Goal: Information Seeking & Learning: Learn about a topic

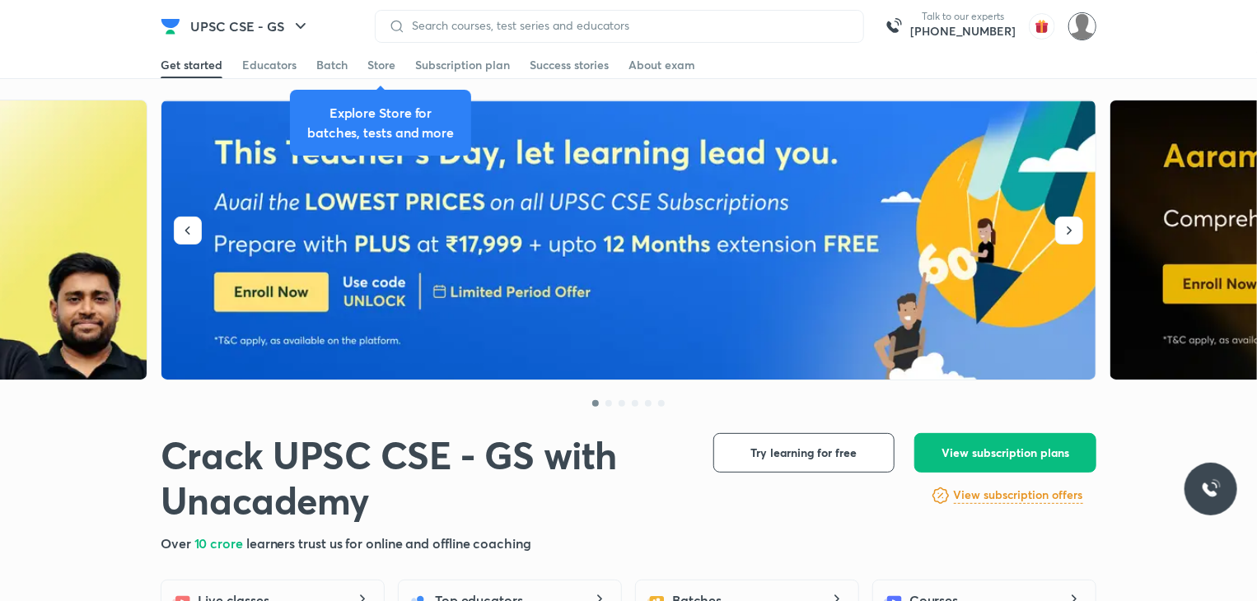
click at [1087, 24] on img at bounding box center [1083, 26] width 28 height 28
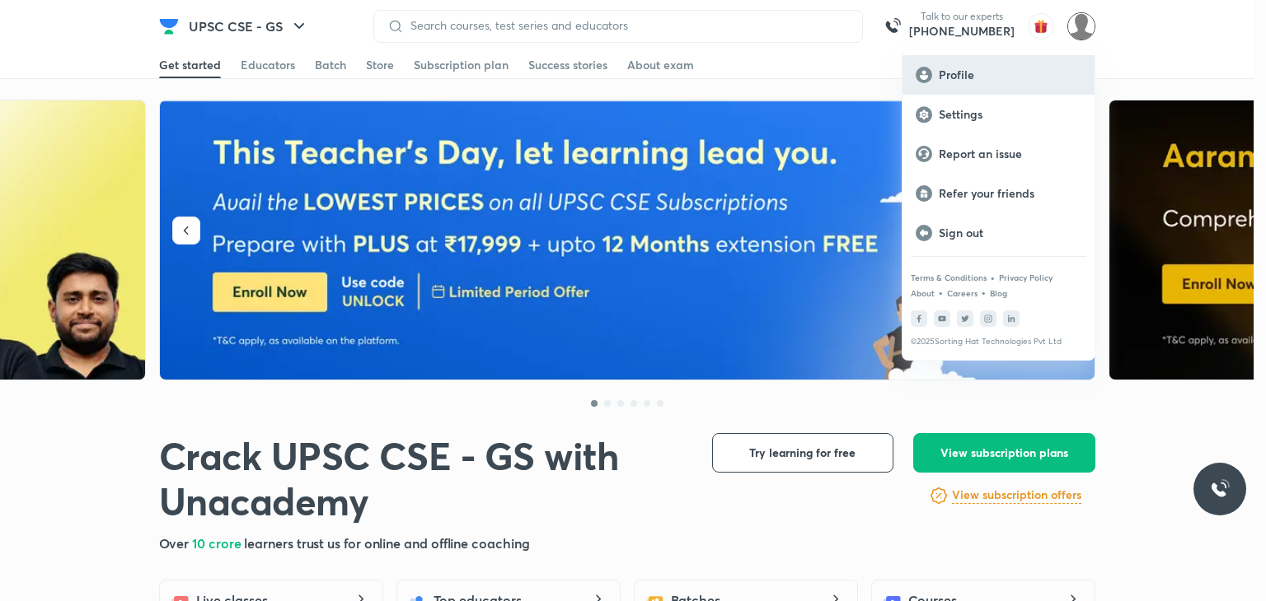
click at [982, 72] on p "Profile" at bounding box center [1009, 75] width 143 height 15
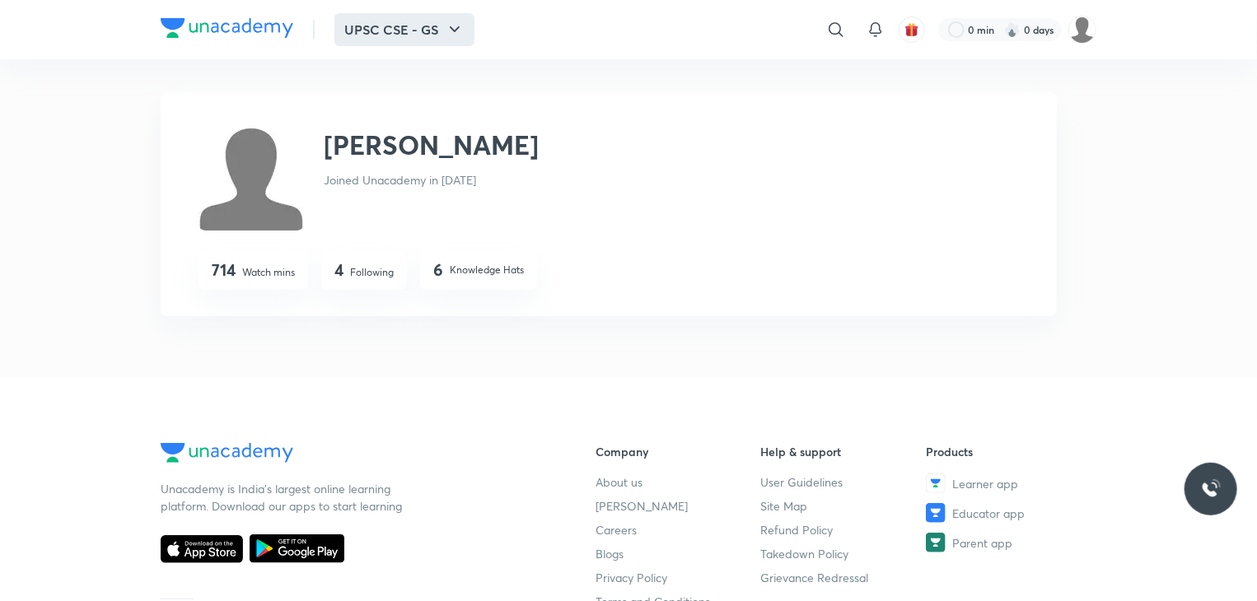
click at [424, 24] on button "UPSC CSE - GS" at bounding box center [405, 29] width 140 height 33
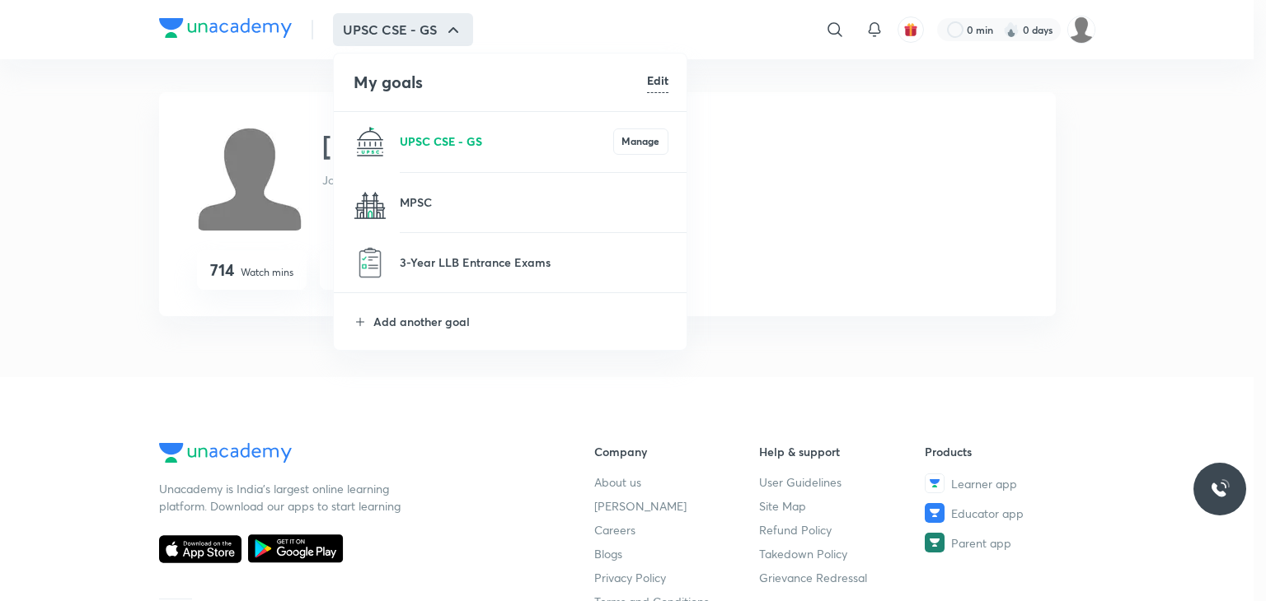
click at [419, 146] on p "UPSC CSE - GS" at bounding box center [506, 141] width 213 height 17
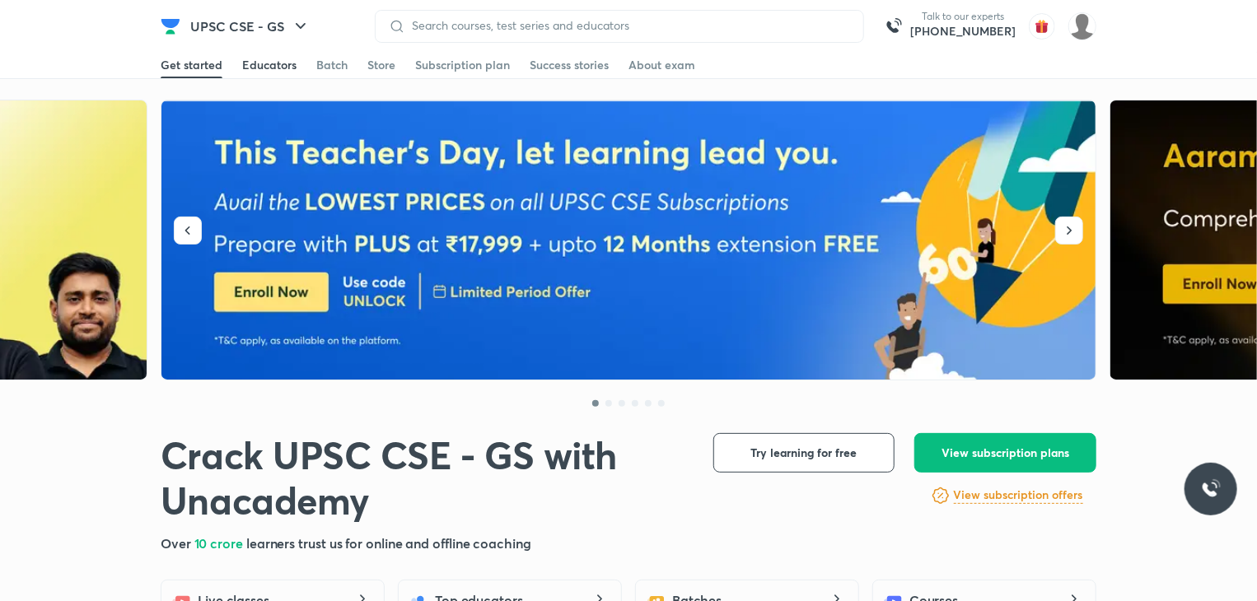
click at [293, 67] on div "Educators" at bounding box center [269, 65] width 54 height 16
click at [287, 17] on button "UPSC CSE - GS" at bounding box center [250, 26] width 140 height 33
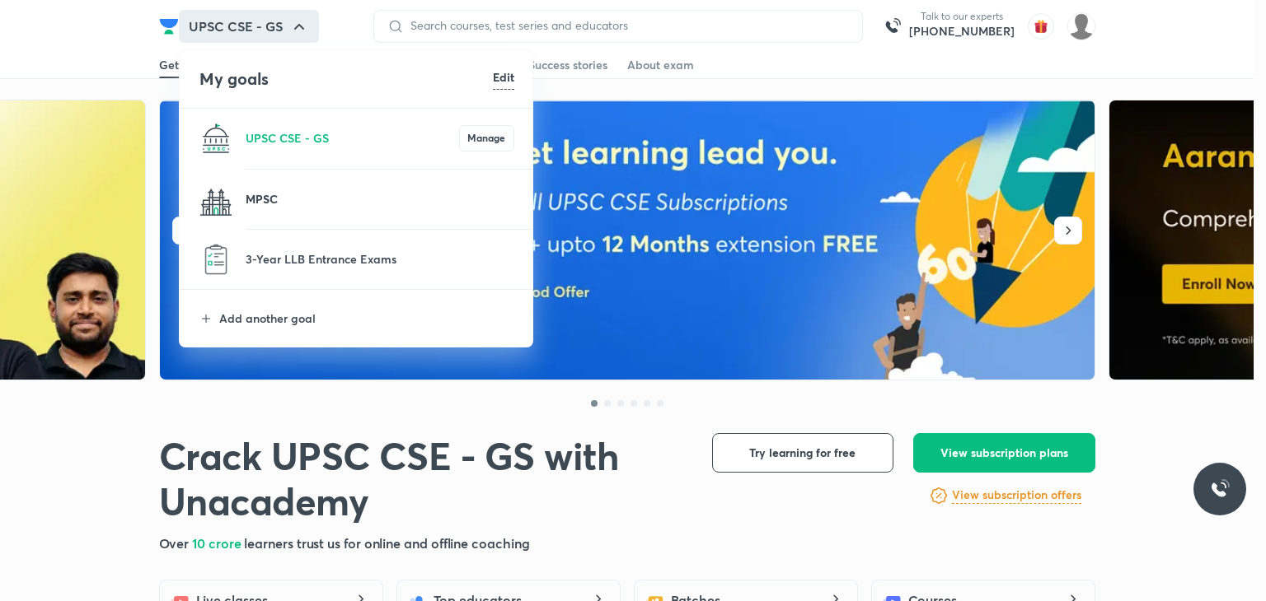
click at [277, 195] on p "MPSC" at bounding box center [380, 198] width 269 height 17
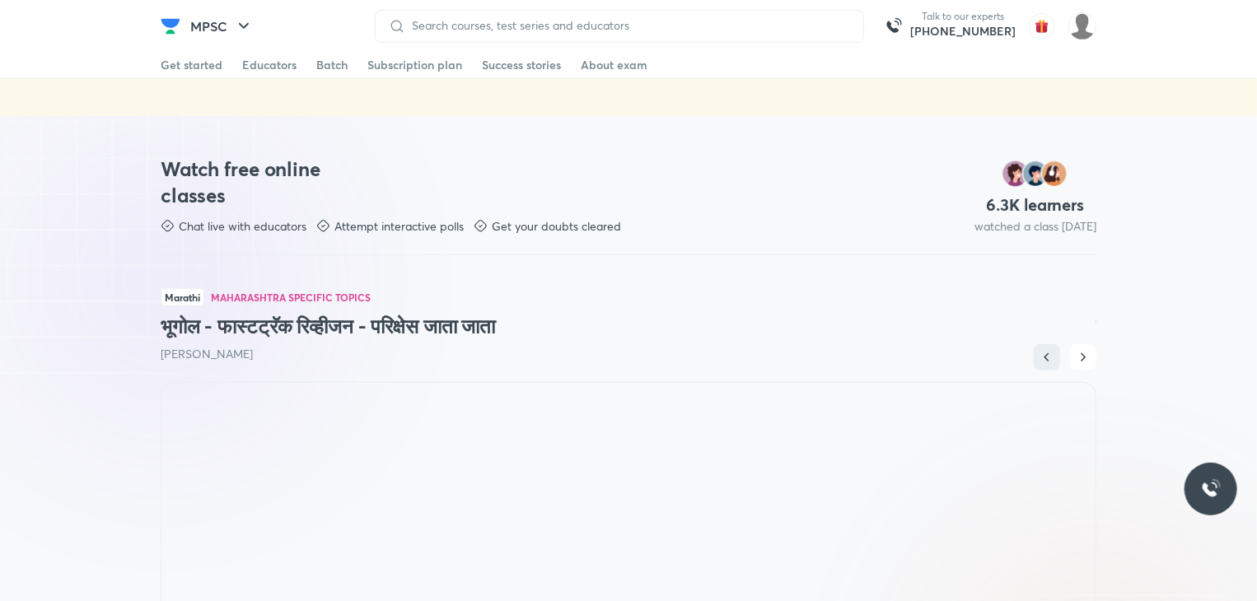
scroll to position [511, 0]
click at [1085, 350] on icon "button" at bounding box center [1083, 356] width 16 height 16
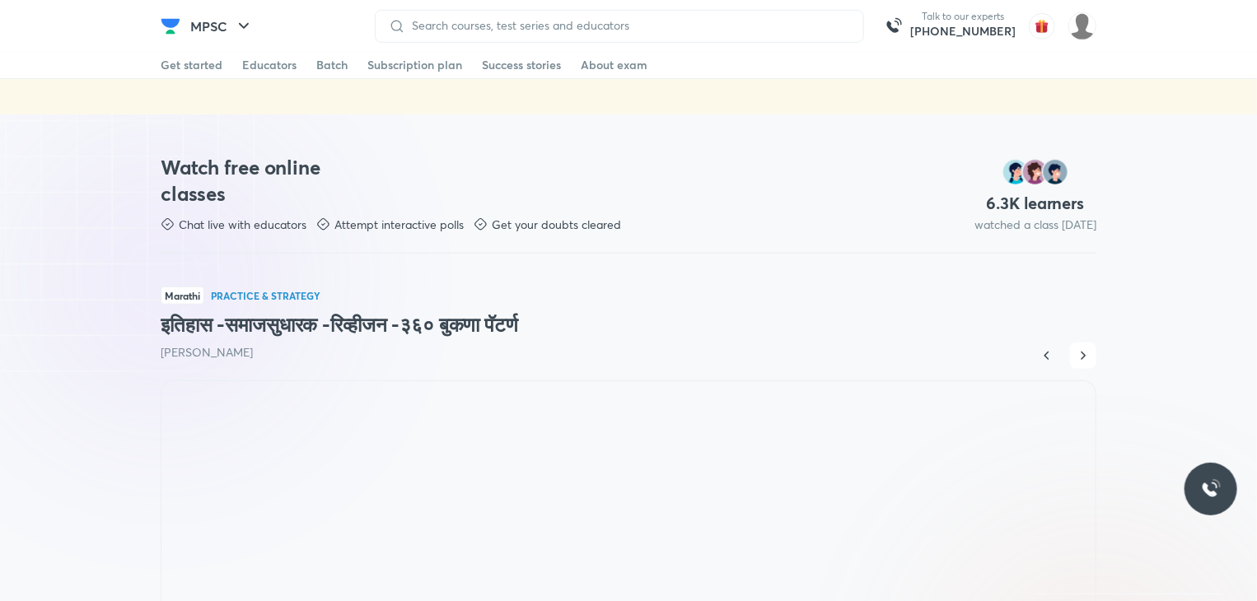
click at [1053, 345] on button "button" at bounding box center [1047, 356] width 26 height 26
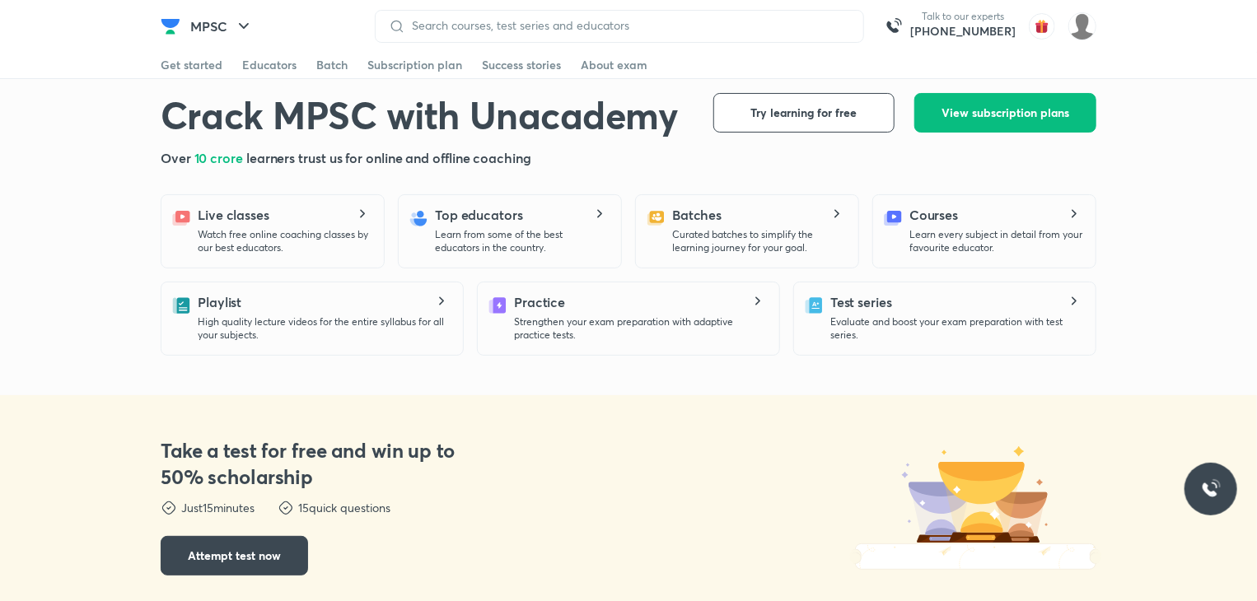
scroll to position [0, 0]
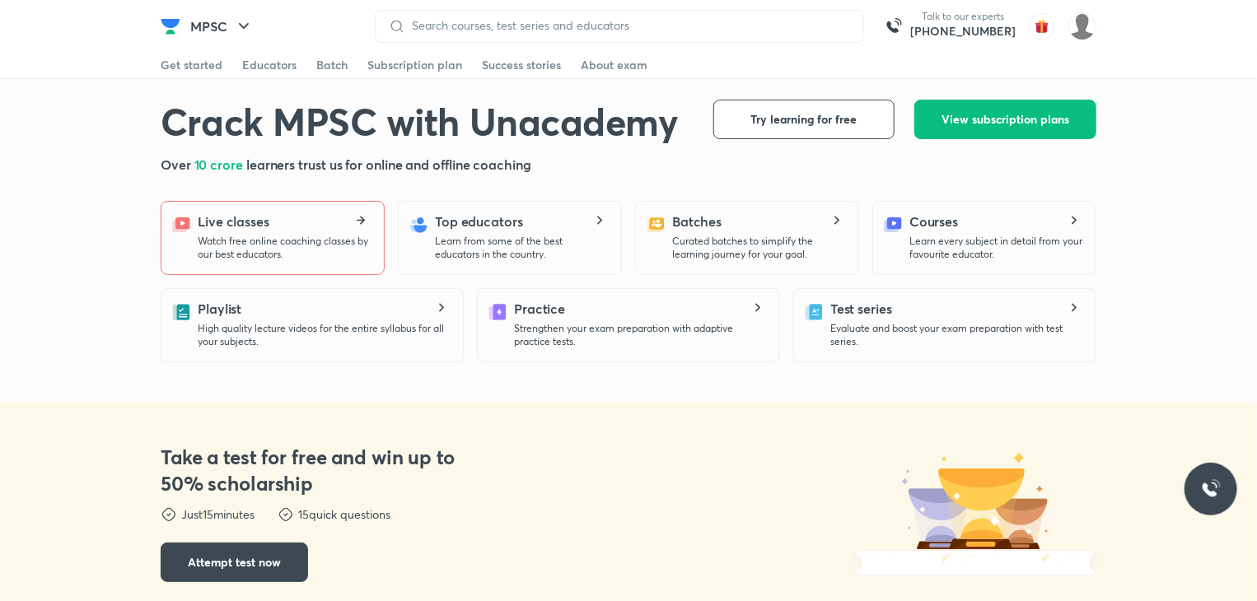
click at [352, 239] on p "Watch free online coaching classes by our best educators." at bounding box center [284, 248] width 173 height 26
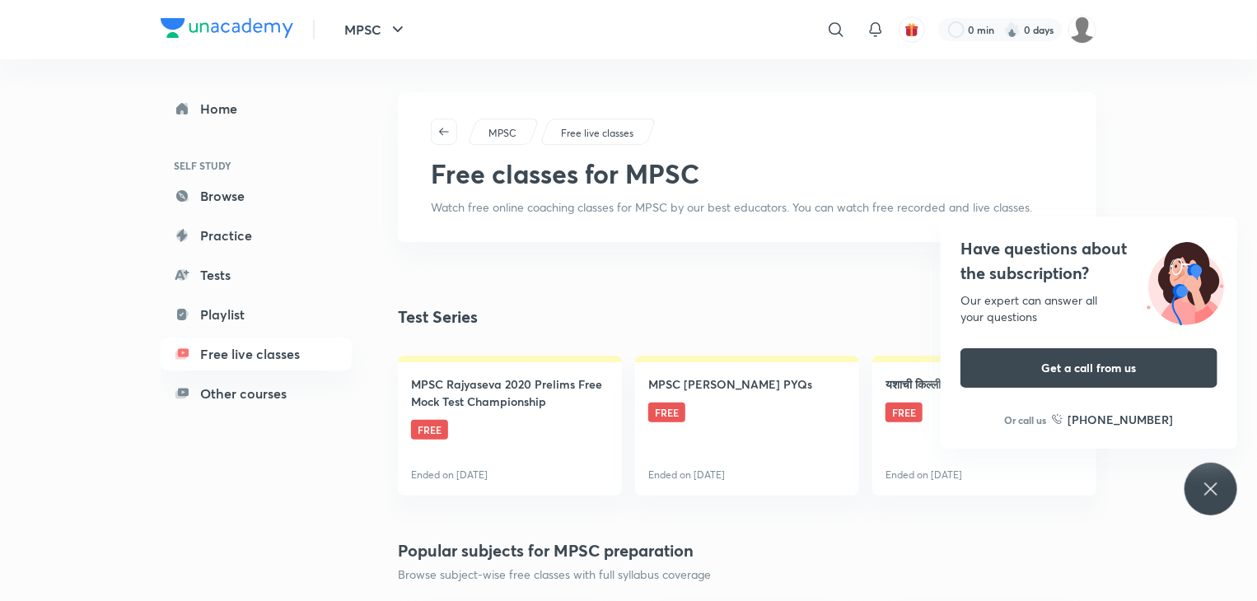
click at [619, 138] on p "Free live classes" at bounding box center [597, 133] width 73 height 15
click at [601, 129] on p "Free live classes" at bounding box center [597, 133] width 73 height 15
click at [442, 131] on icon "button" at bounding box center [443, 131] width 13 height 13
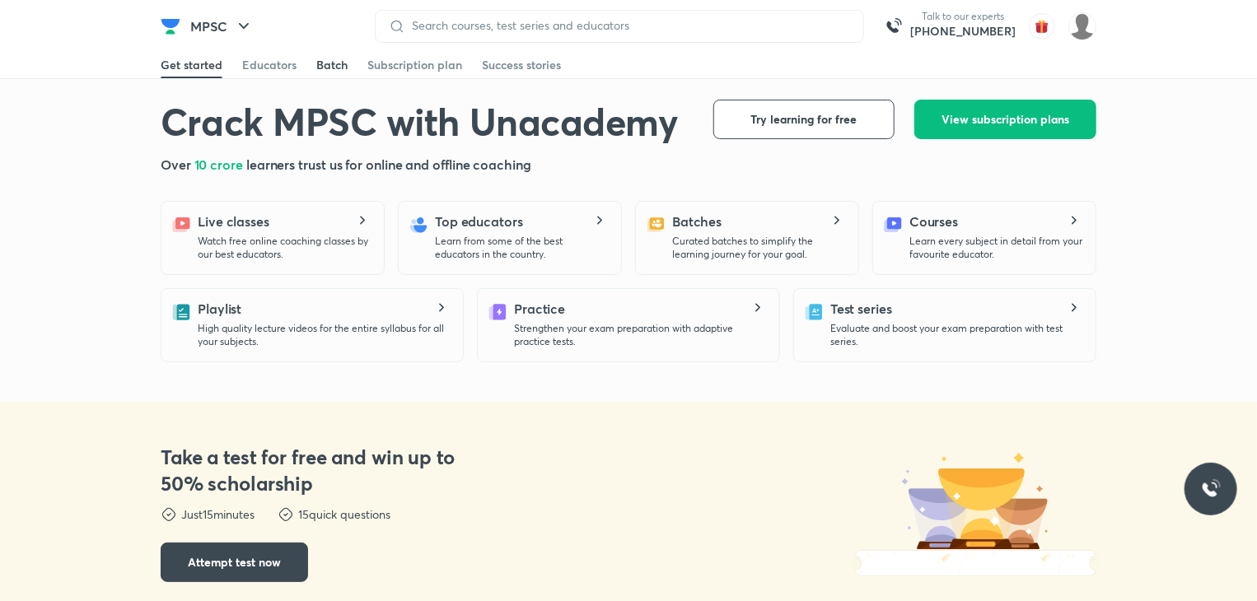
click at [326, 59] on div "Batch" at bounding box center [331, 65] width 31 height 16
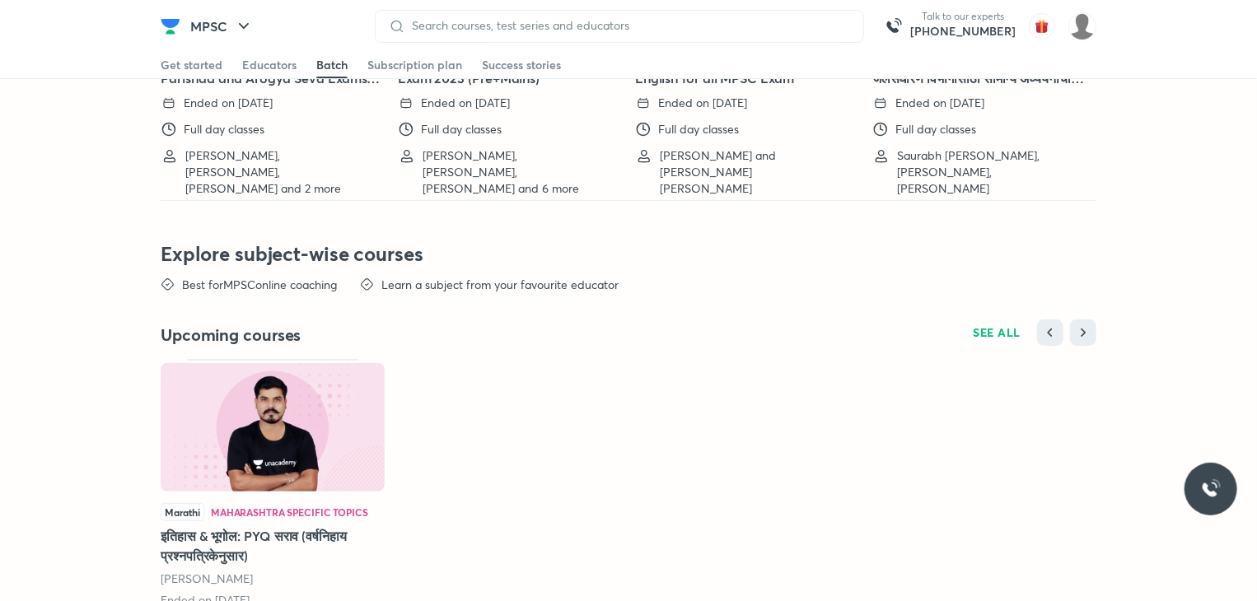
scroll to position [3341, 0]
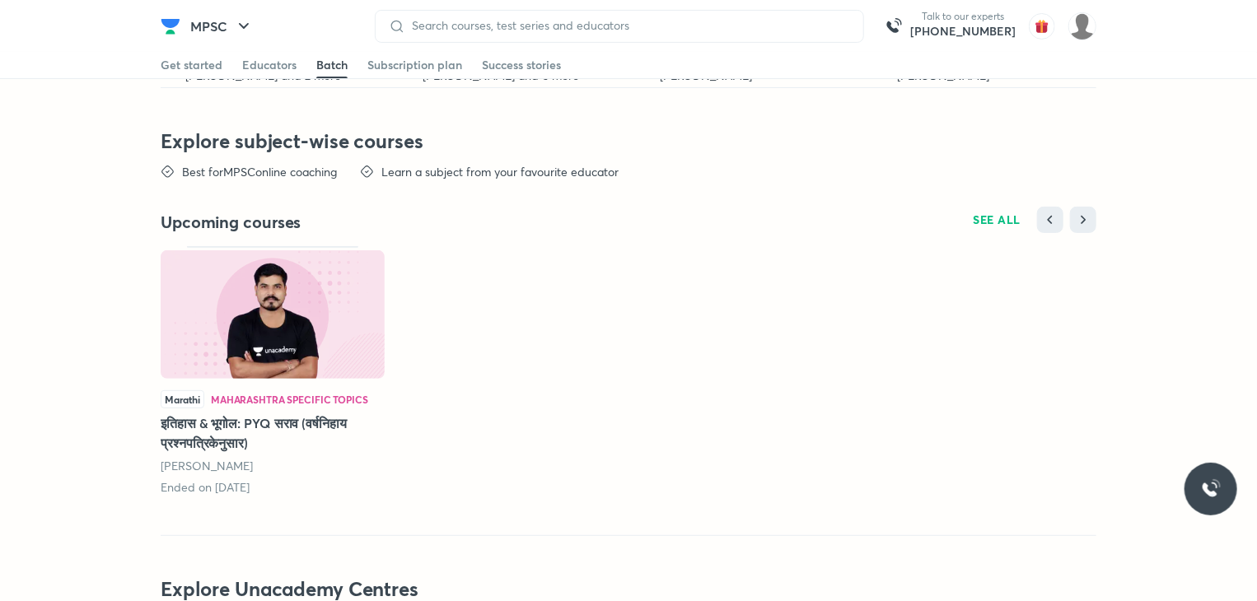
click at [310, 329] on img at bounding box center [273, 314] width 224 height 129
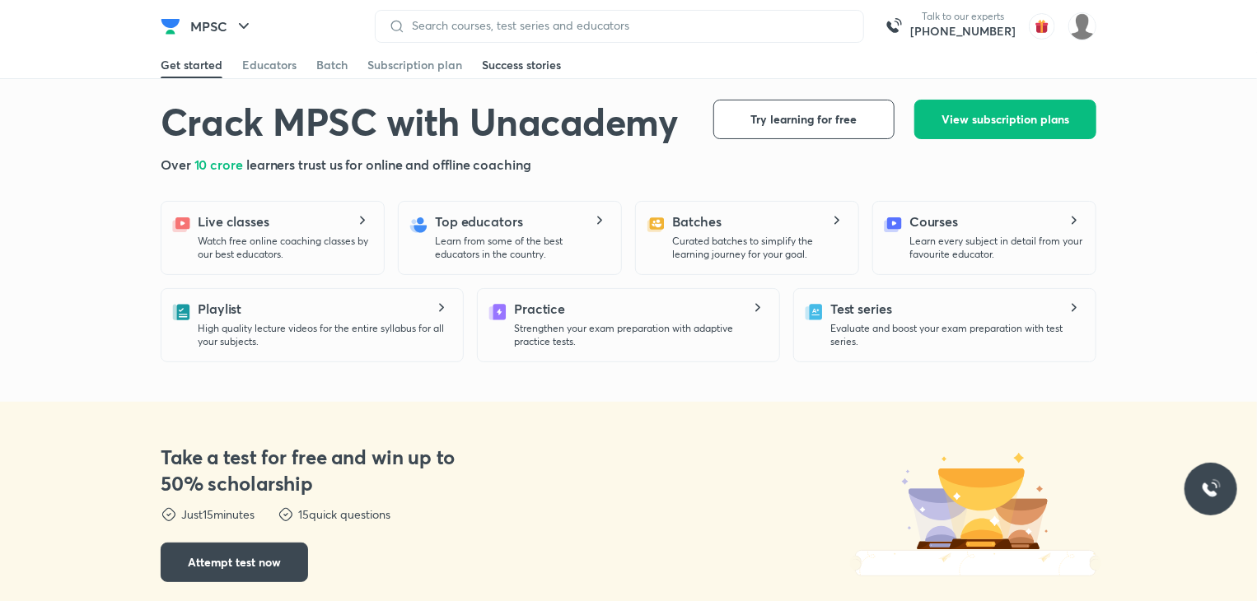
click at [512, 68] on div "Success stories" at bounding box center [521, 65] width 79 height 16
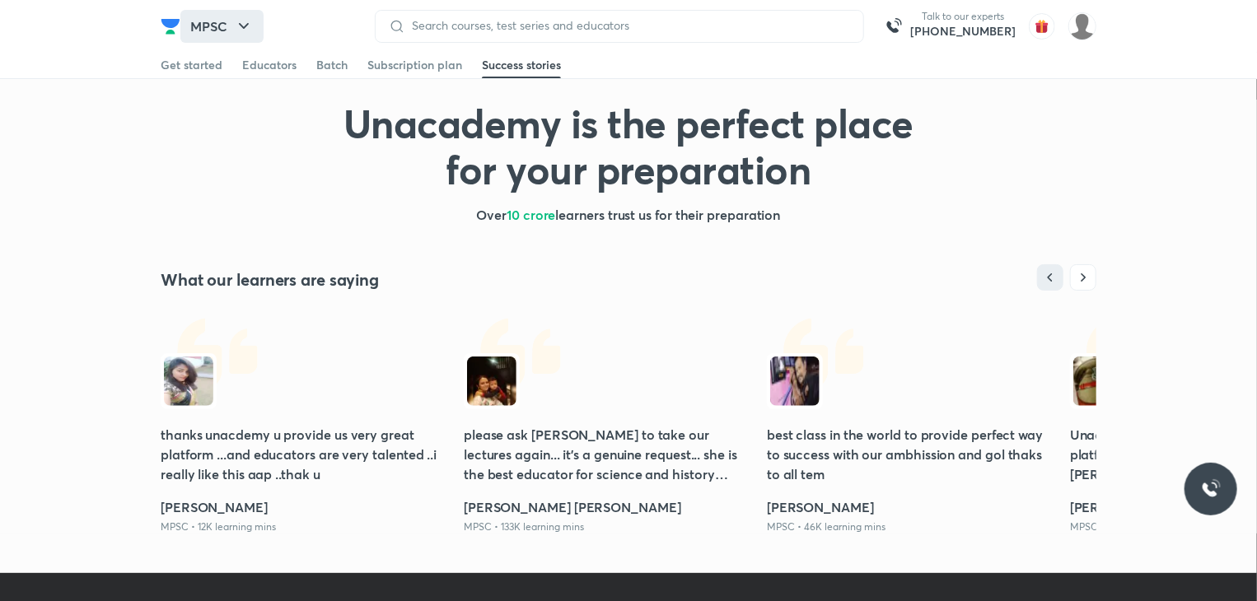
click at [230, 26] on button "MPSC" at bounding box center [221, 26] width 83 height 33
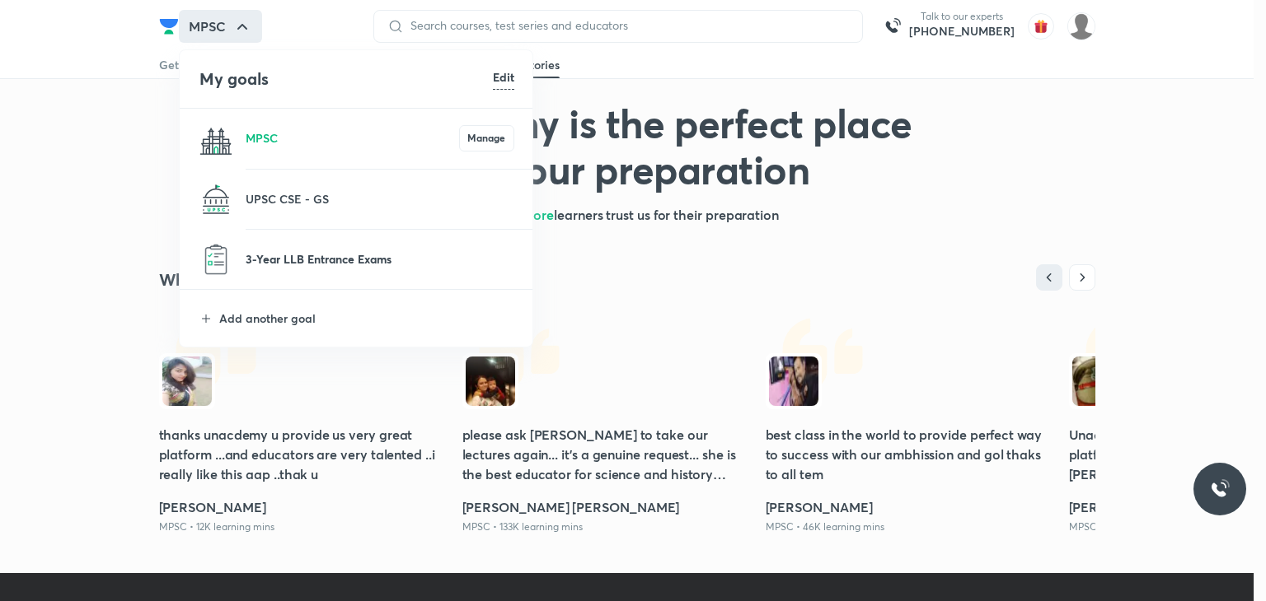
click at [284, 262] on p "3-Year LLB Entrance Exams" at bounding box center [380, 258] width 269 height 17
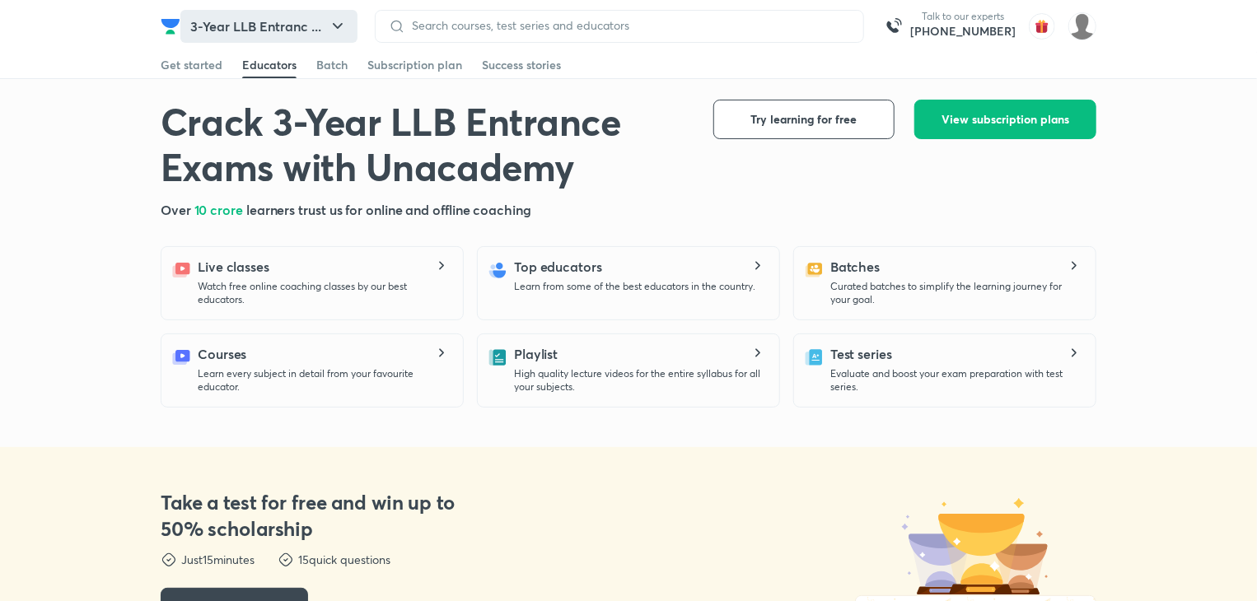
click at [276, 30] on button "3-Year LLB Entranc ..." at bounding box center [268, 26] width 177 height 33
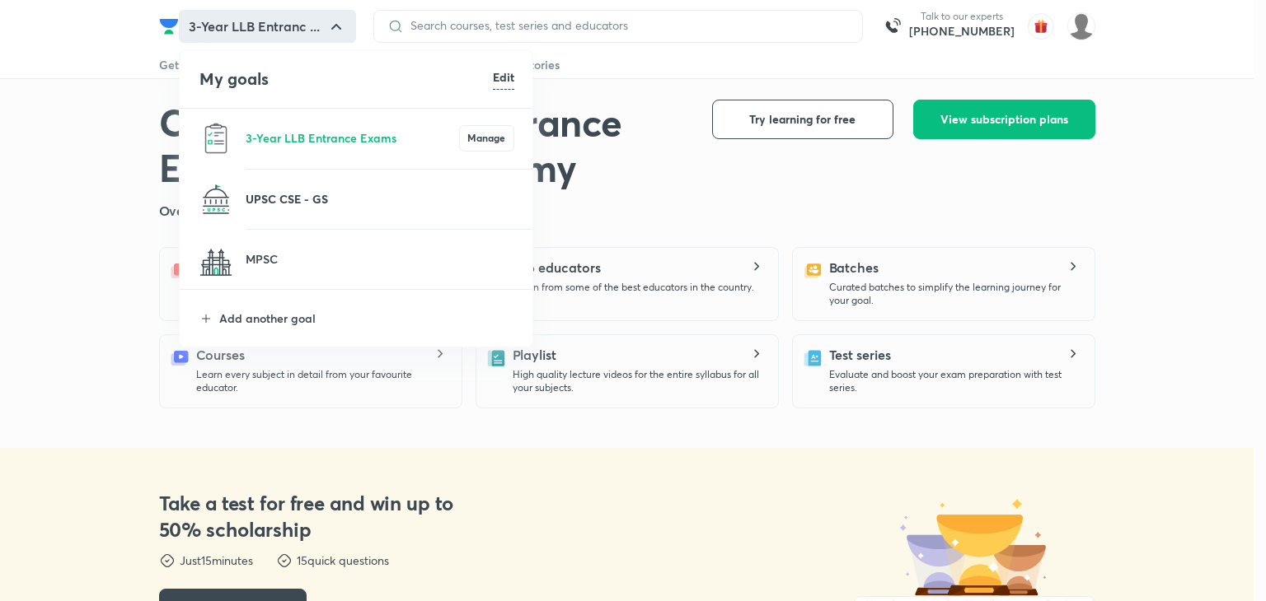
click at [278, 200] on p "UPSC CSE - GS" at bounding box center [380, 198] width 269 height 17
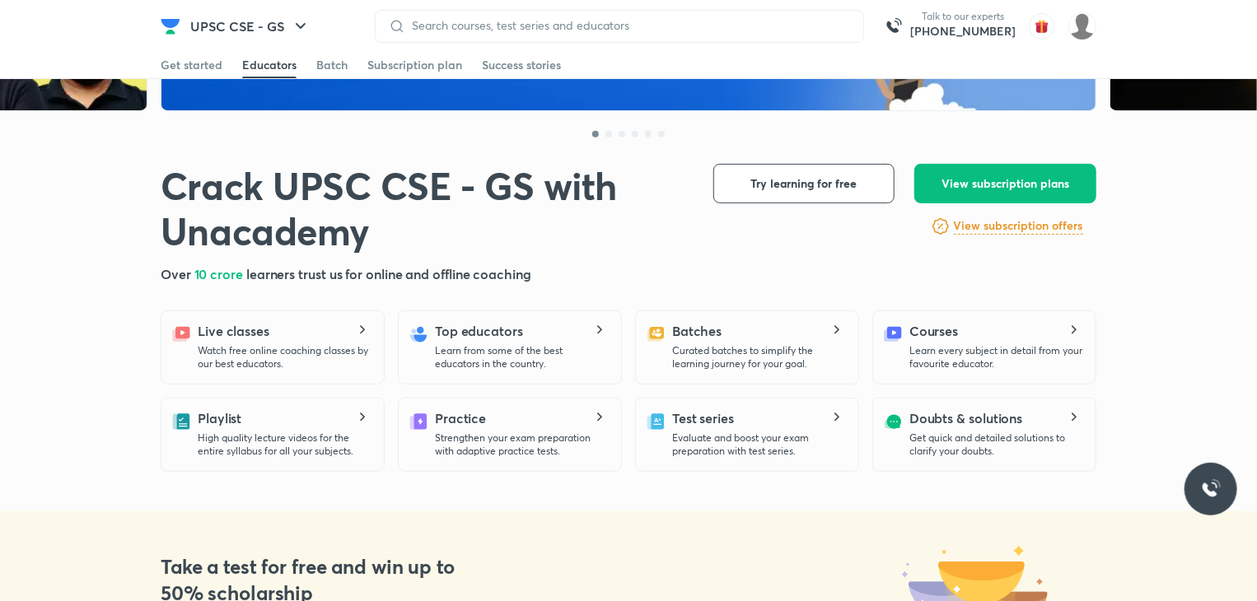
scroll to position [353, 0]
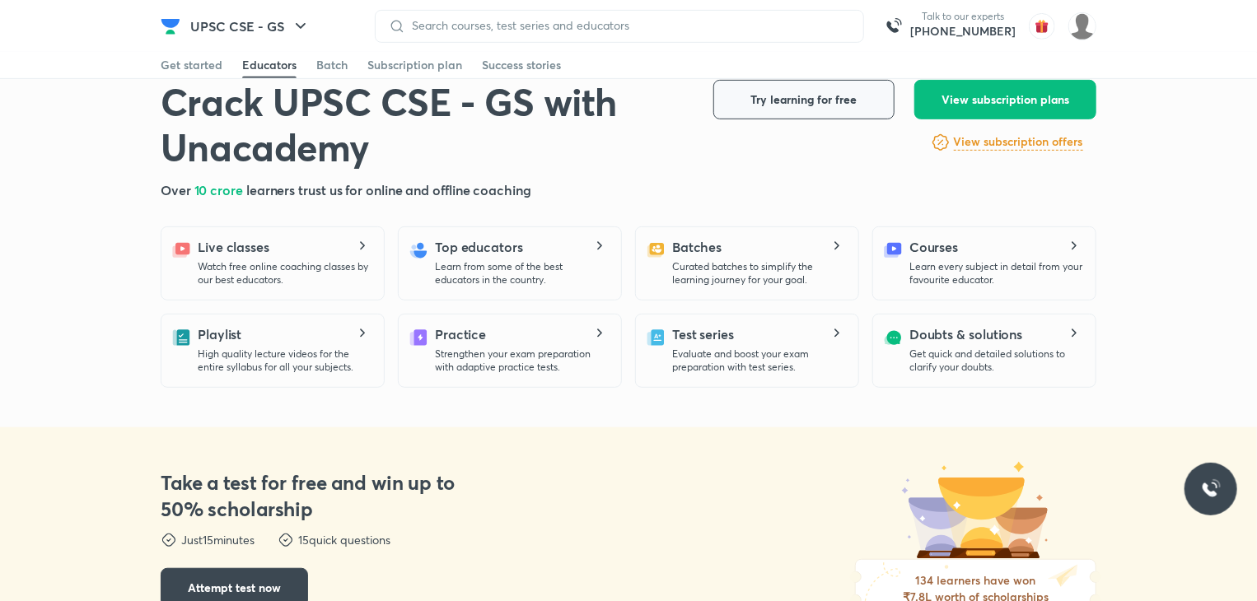
click at [760, 92] on span "Try learning for free" at bounding box center [804, 99] width 106 height 16
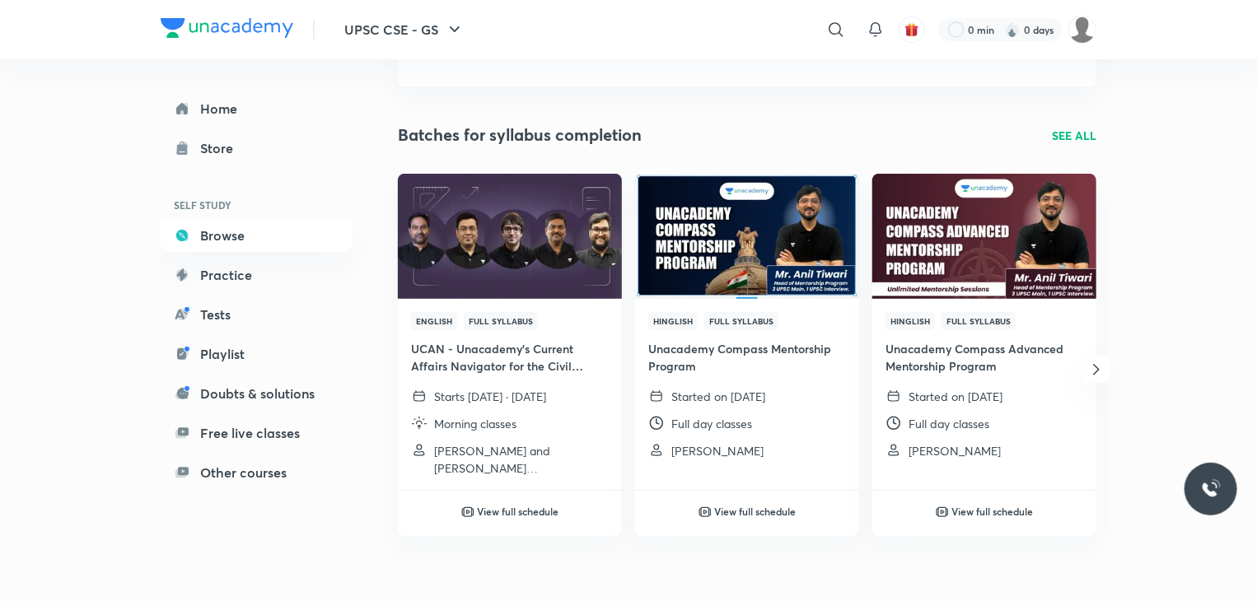
scroll to position [115, 0]
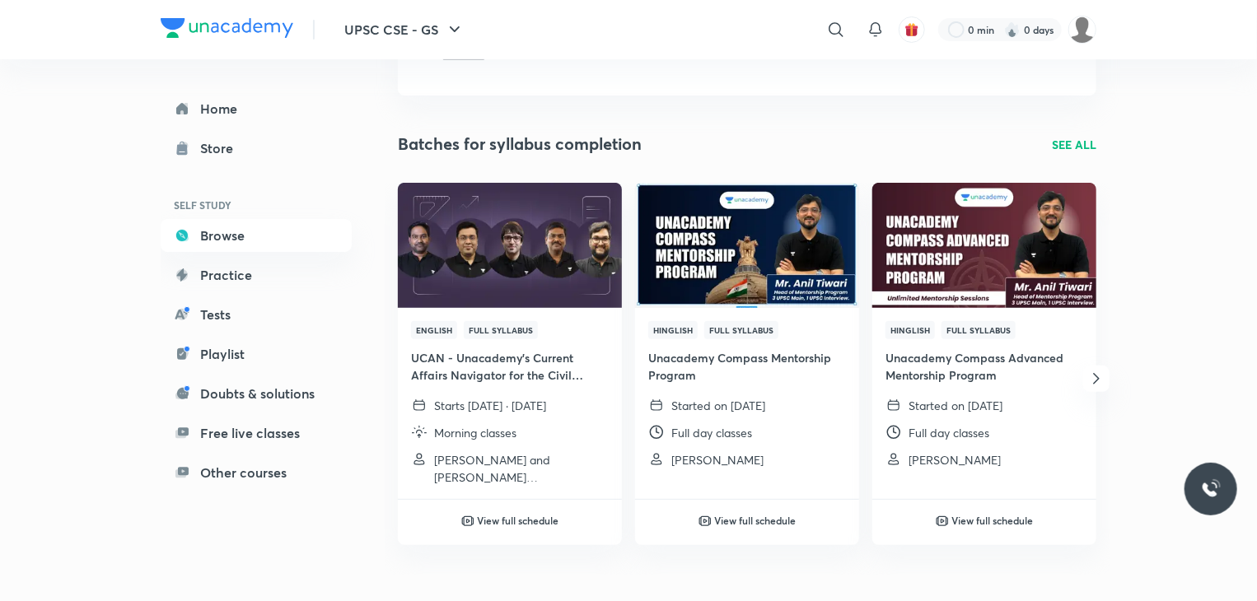
click at [1057, 136] on p "SEE ALL" at bounding box center [1074, 144] width 44 height 17
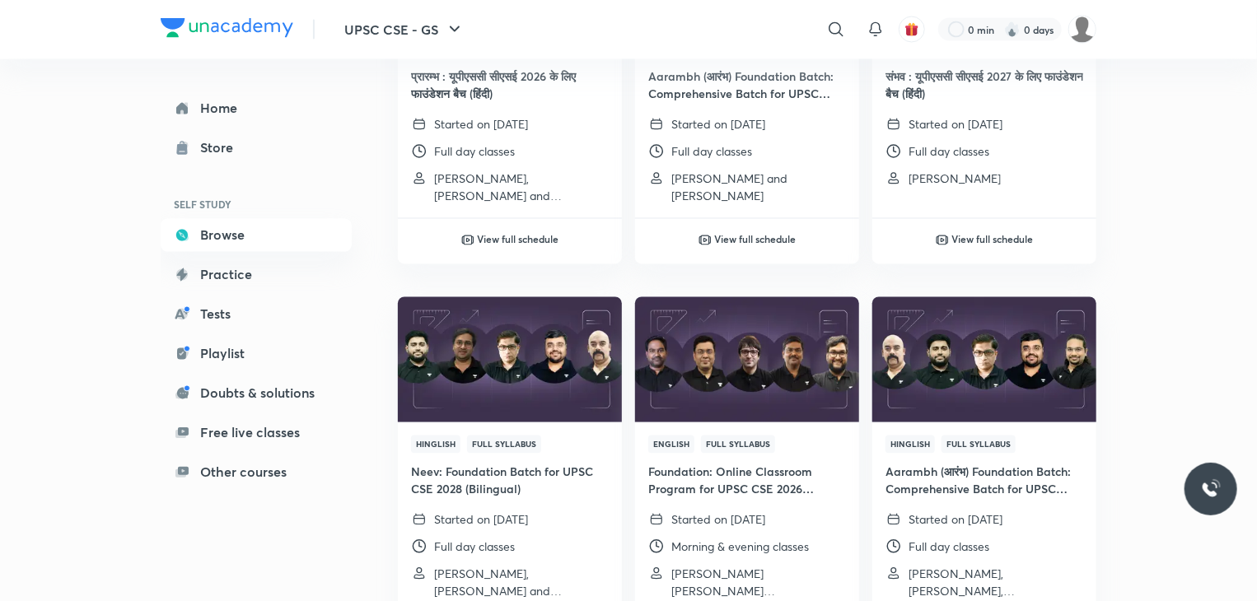
scroll to position [1485, 0]
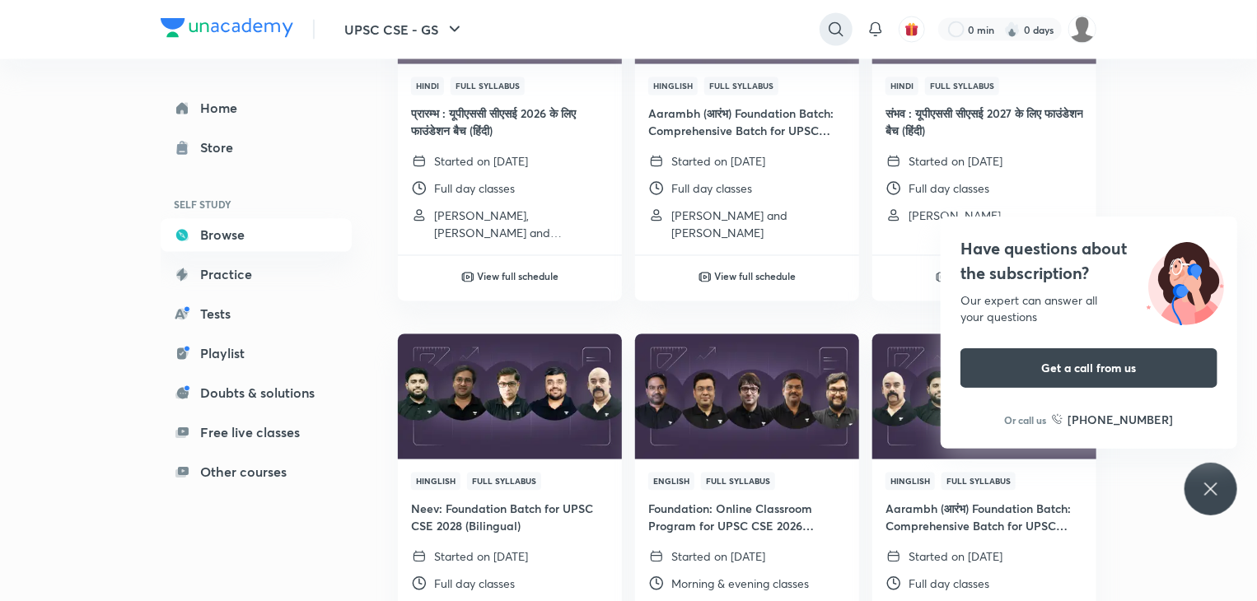
click at [843, 27] on icon at bounding box center [836, 30] width 20 height 20
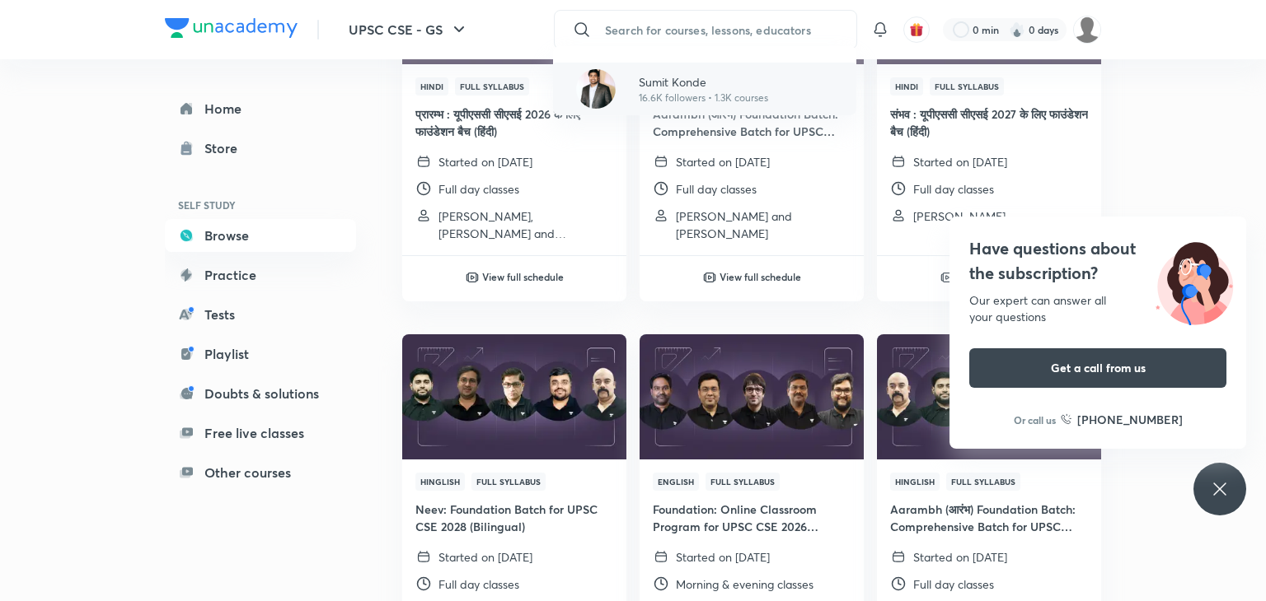
click at [731, 87] on p "Sumit Konde" at bounding box center [703, 81] width 129 height 17
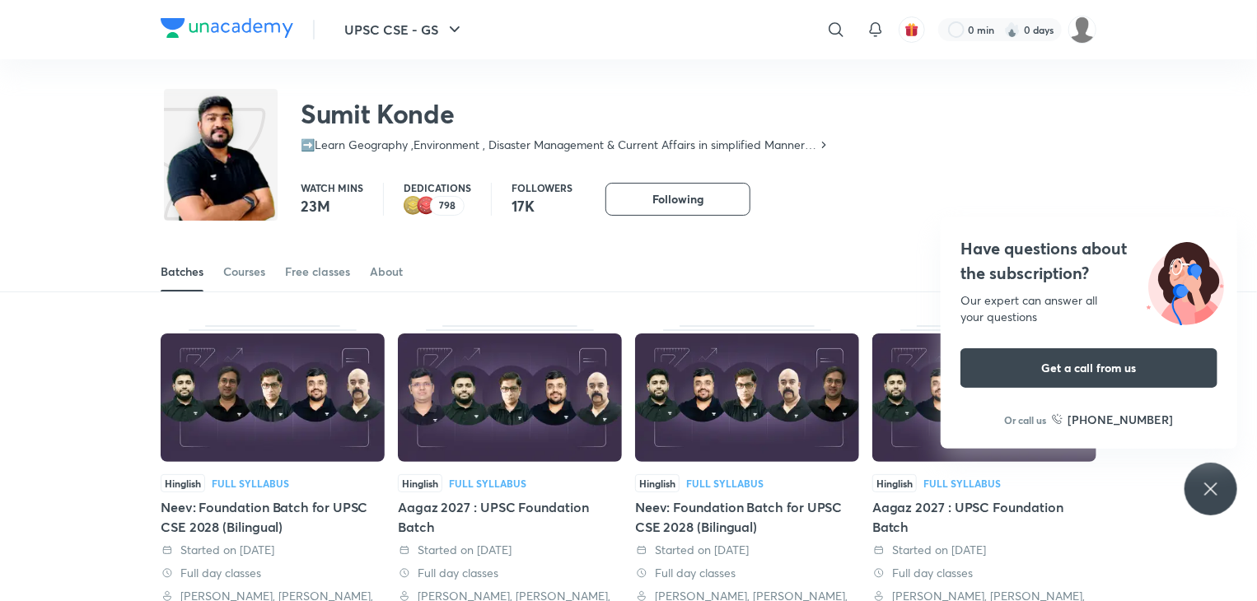
click at [266, 154] on img at bounding box center [221, 166] width 114 height 149
click at [191, 169] on img at bounding box center [221, 166] width 114 height 149
click at [621, 207] on button "Following" at bounding box center [678, 199] width 145 height 33
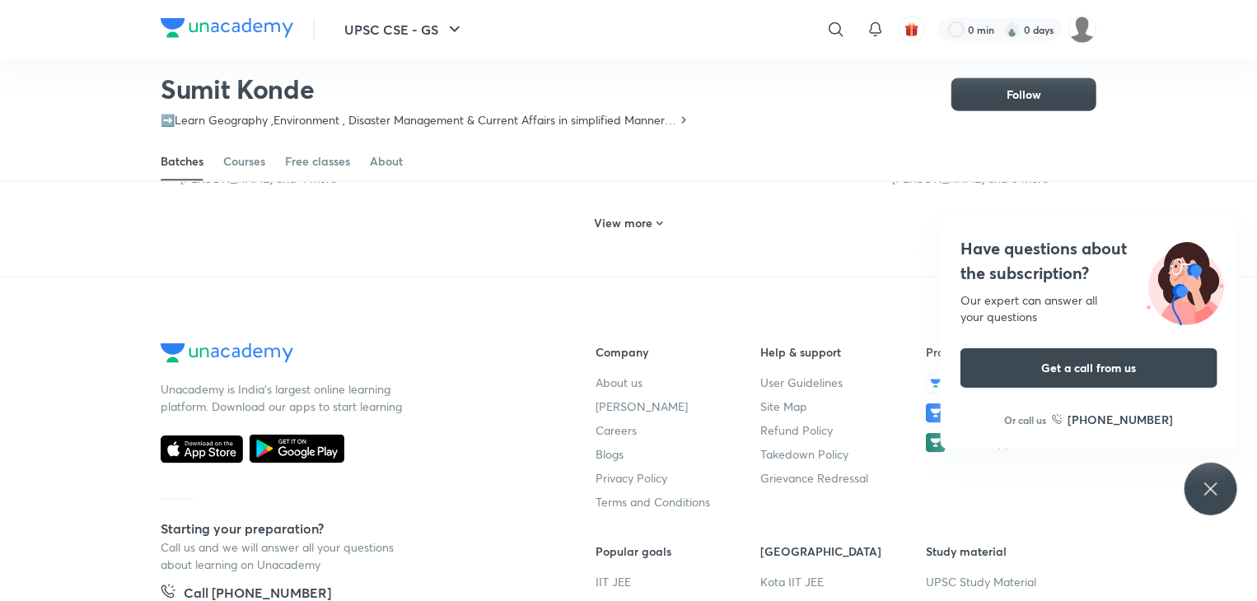
scroll to position [1046, 0]
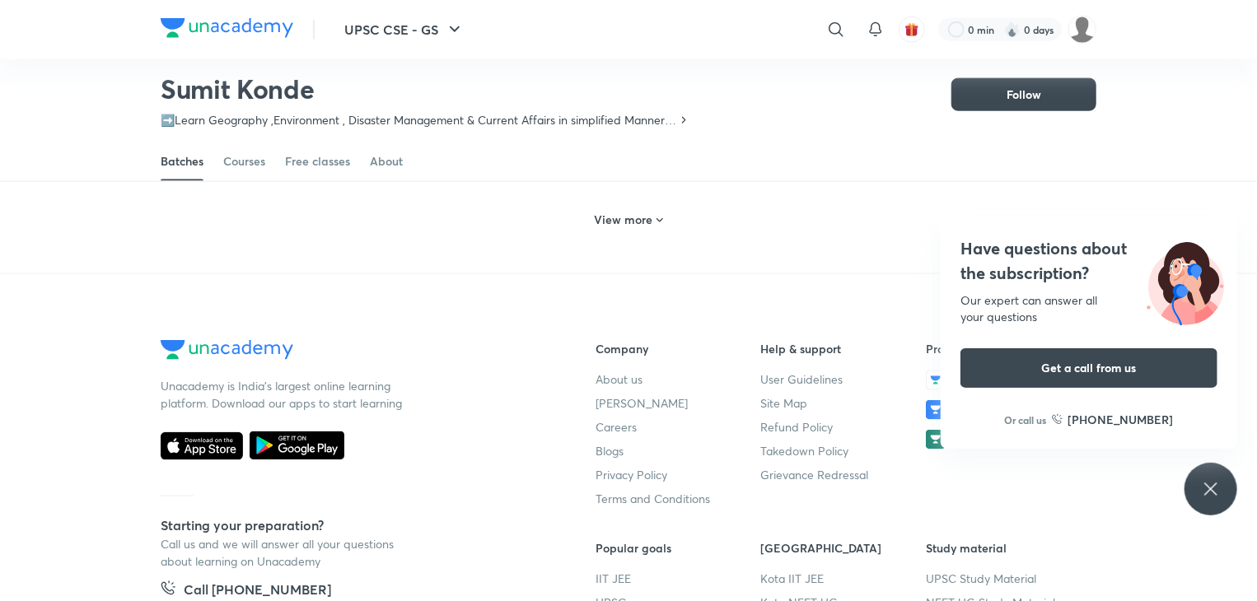
click at [633, 222] on h6 "View more" at bounding box center [624, 220] width 58 height 16
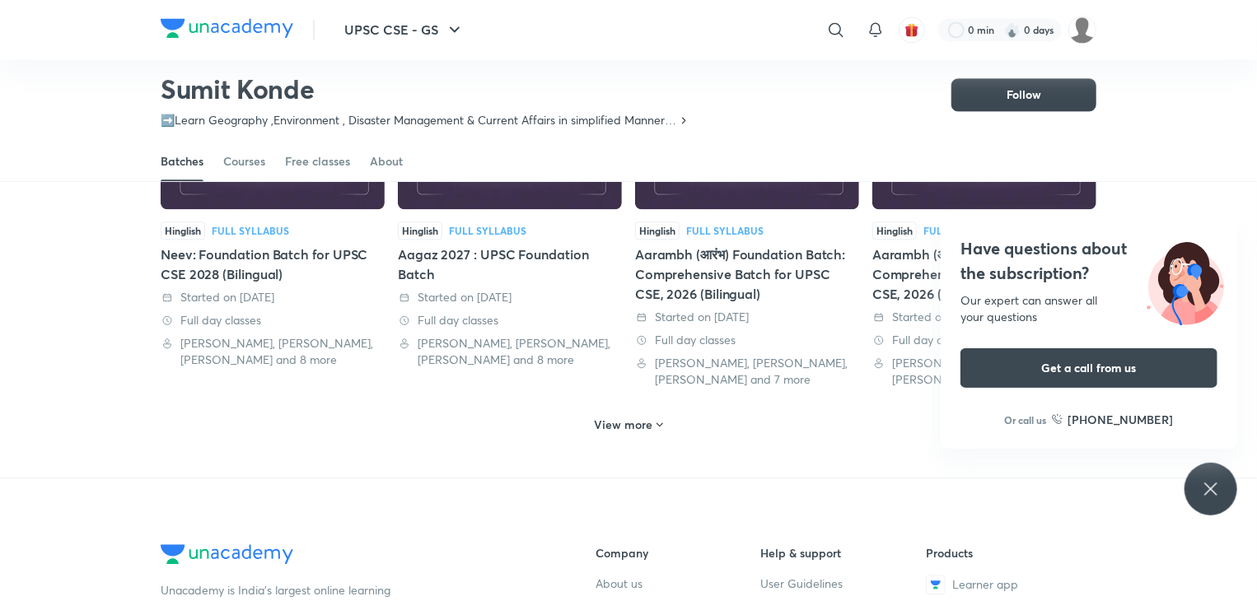
scroll to position [1794, 0]
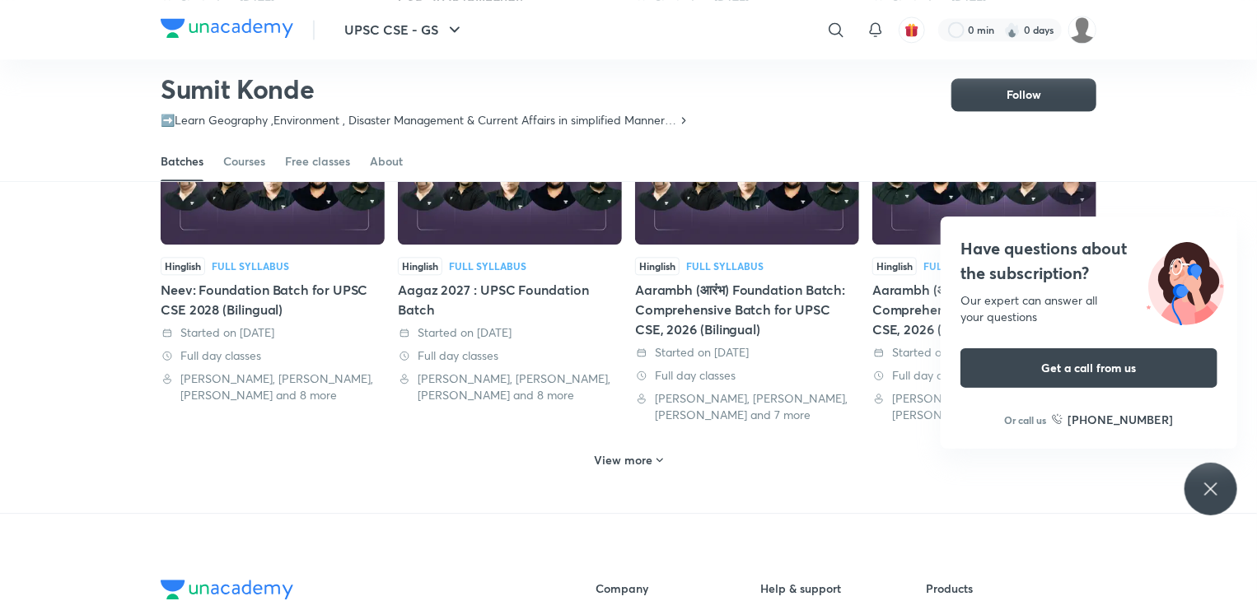
click at [615, 452] on h6 "View more" at bounding box center [624, 460] width 58 height 16
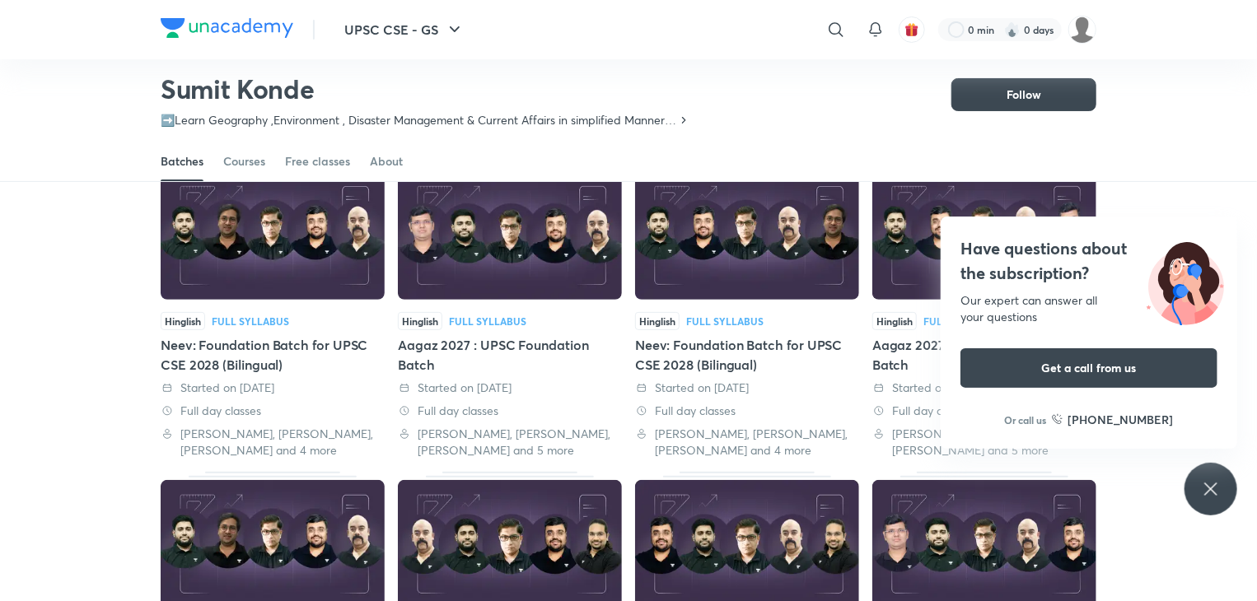
scroll to position [0, 0]
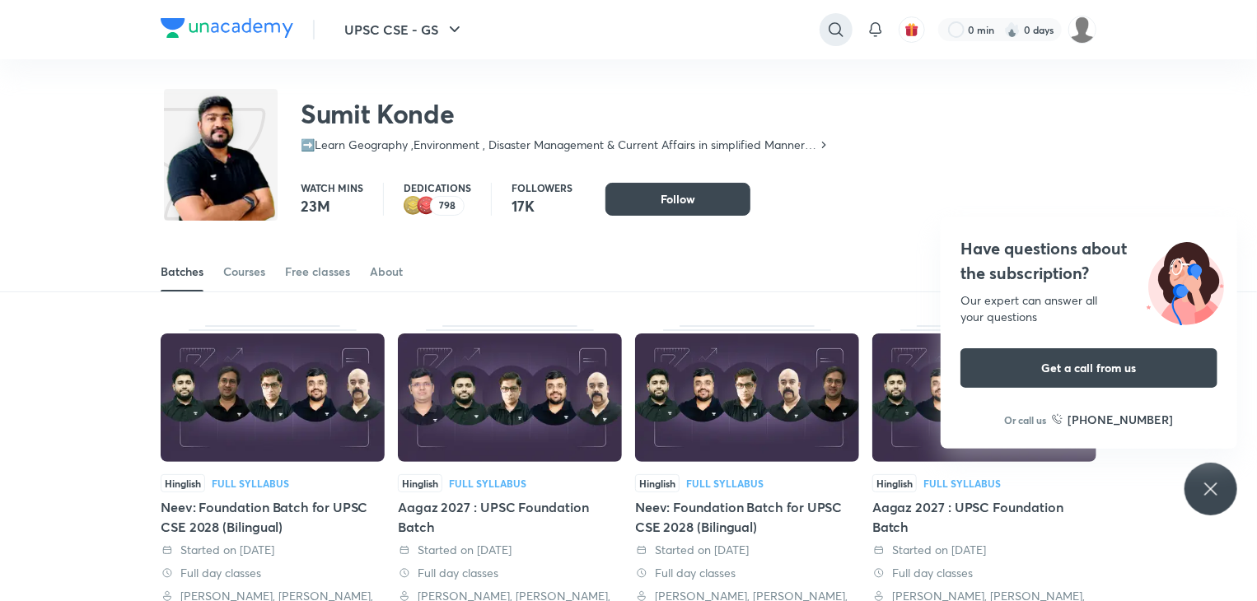
click at [832, 30] on icon at bounding box center [836, 30] width 20 height 20
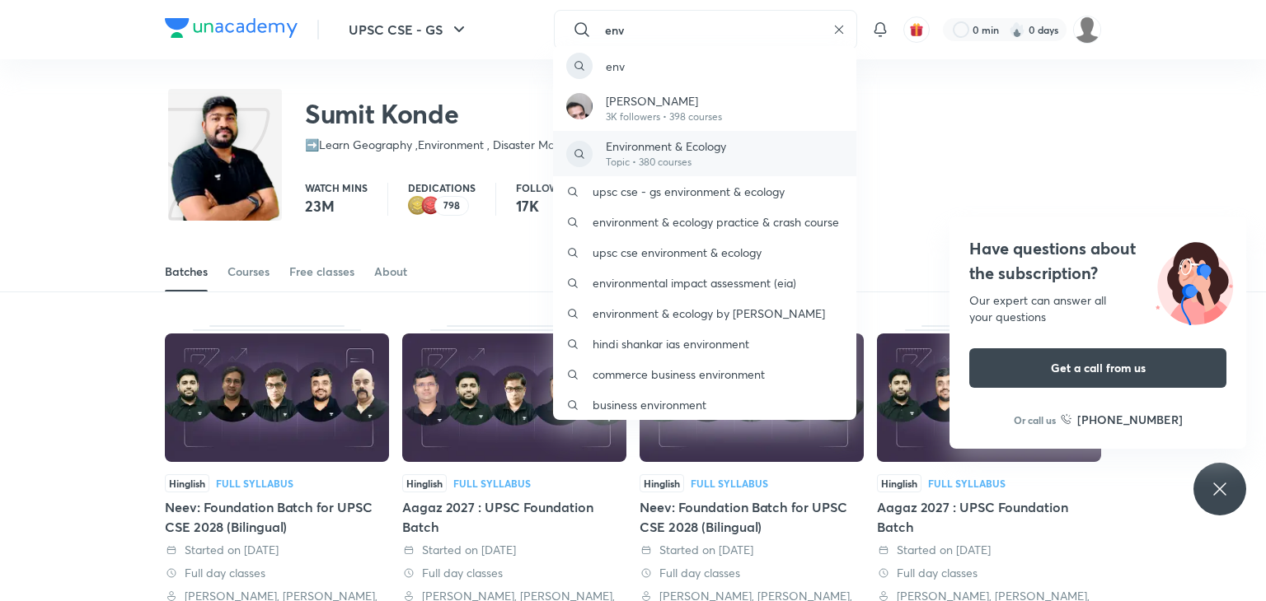
type input "env"
click at [660, 138] on p "Environment & Ecology" at bounding box center [666, 146] width 120 height 17
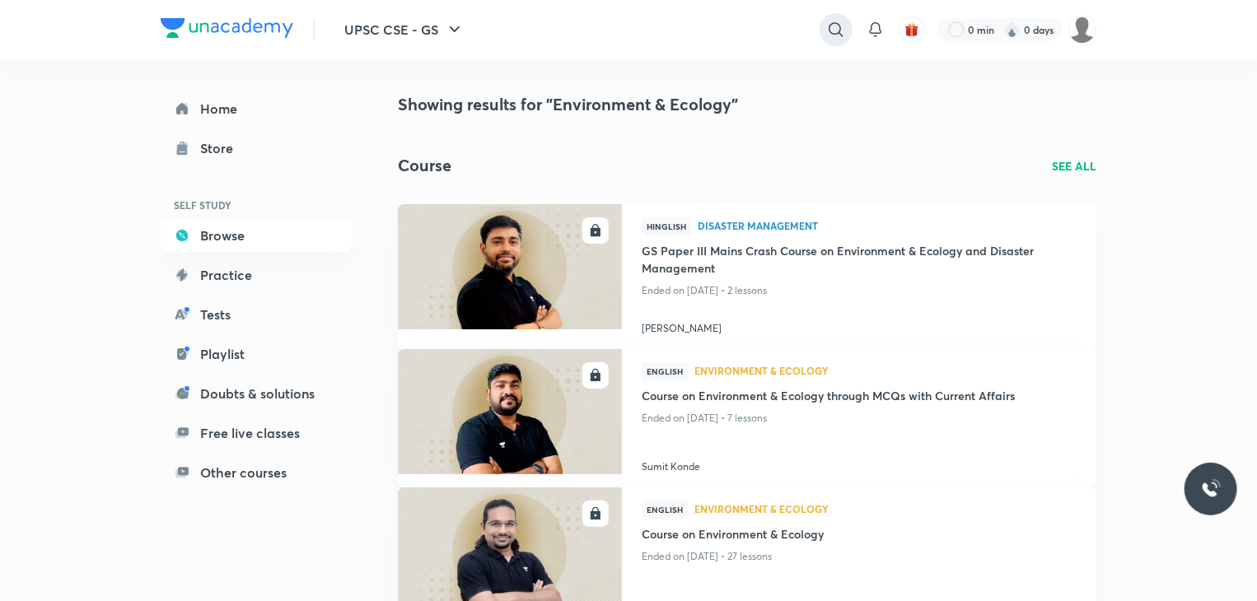
click at [840, 38] on icon at bounding box center [836, 30] width 20 height 20
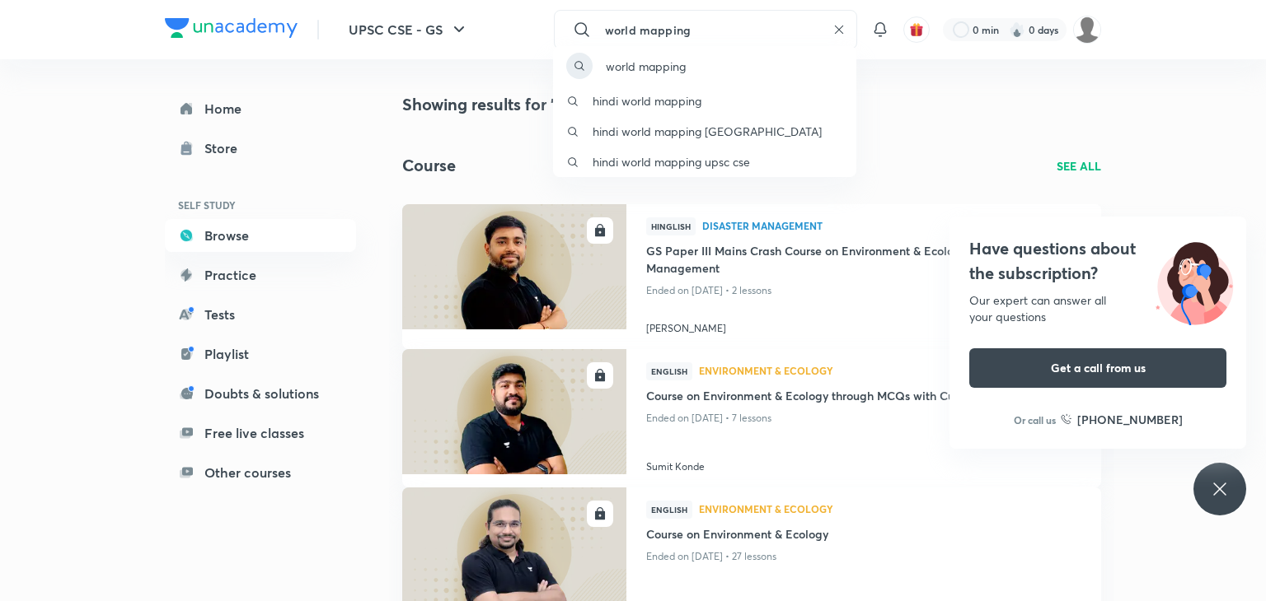
type input "world mapping"
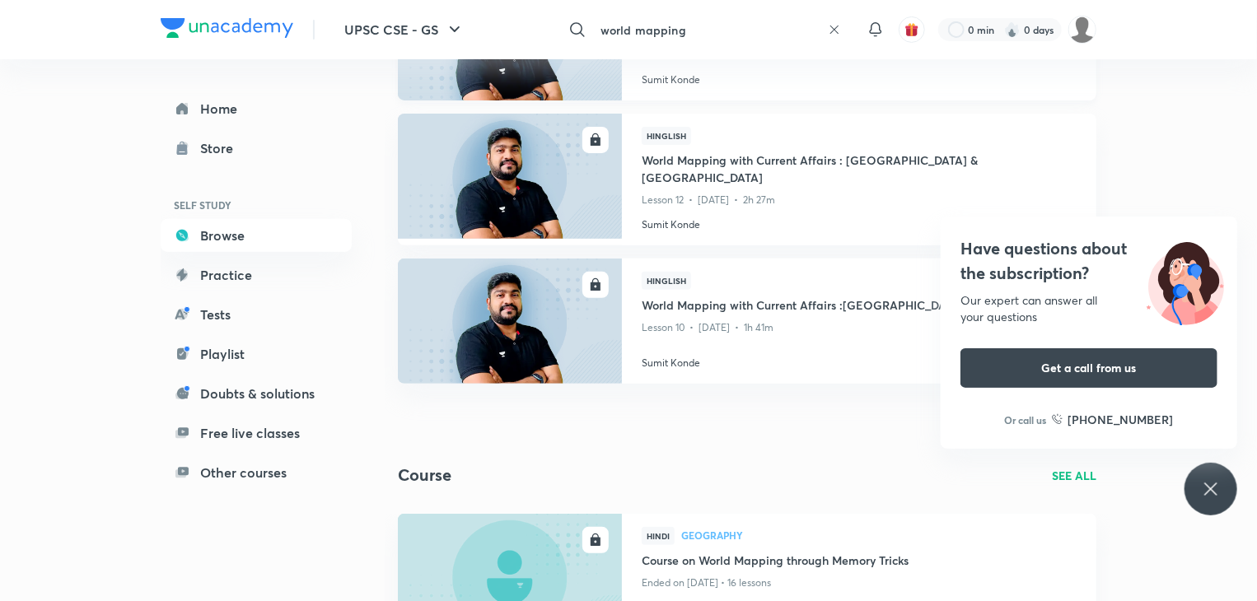
scroll to position [165, 0]
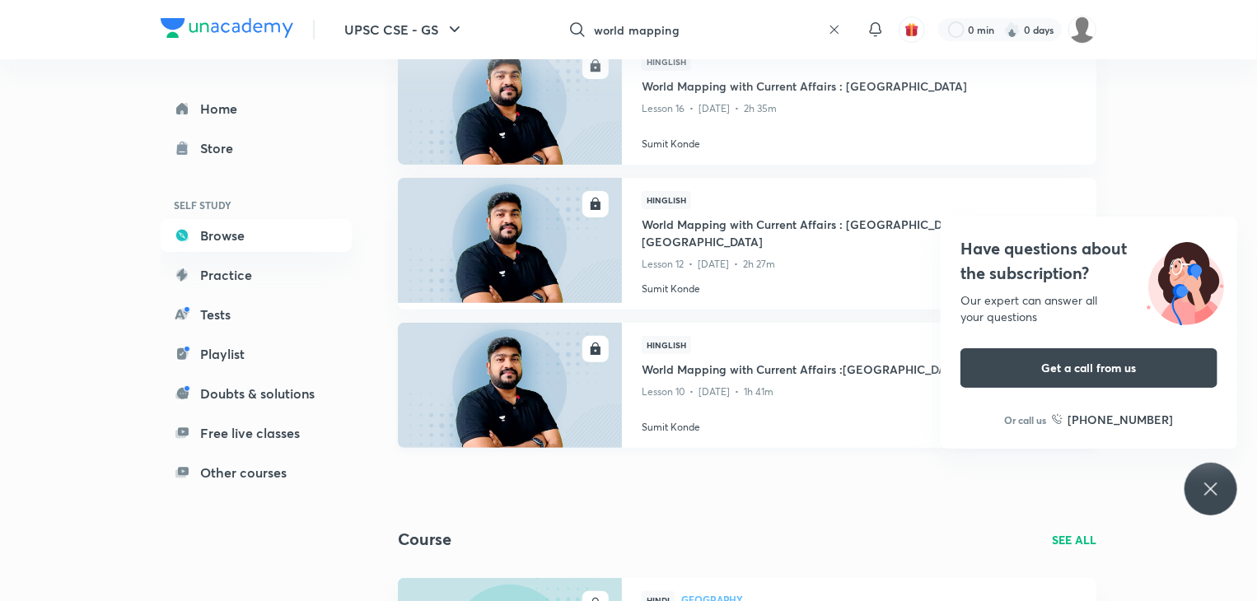
click at [679, 361] on h4 "World Mapping with Current Affairs :[GEOGRAPHIC_DATA]" at bounding box center [859, 371] width 435 height 21
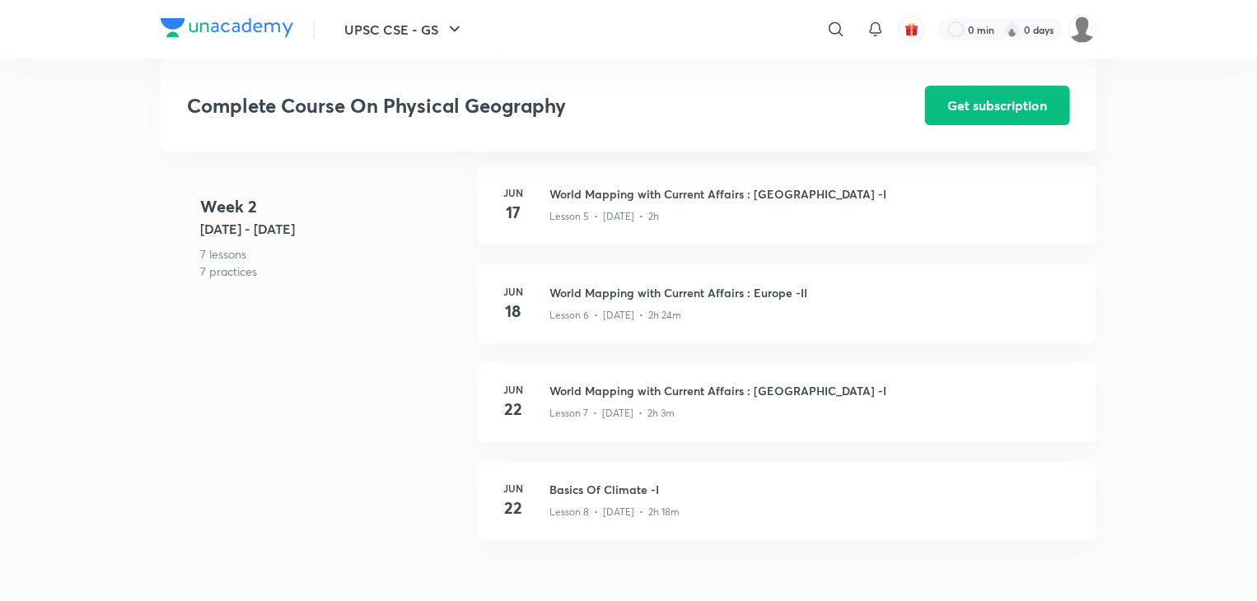
scroll to position [1266, 0]
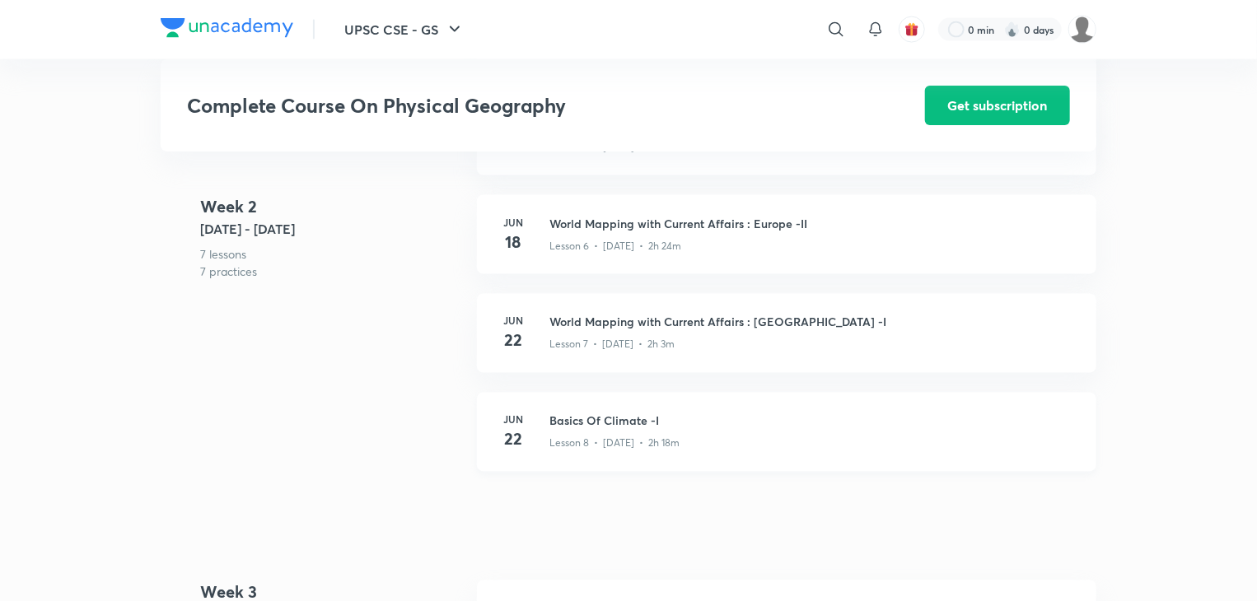
click at [592, 430] on div "Lesson 8 • [DATE] • 2h 18m" at bounding box center [813, 440] width 527 height 21
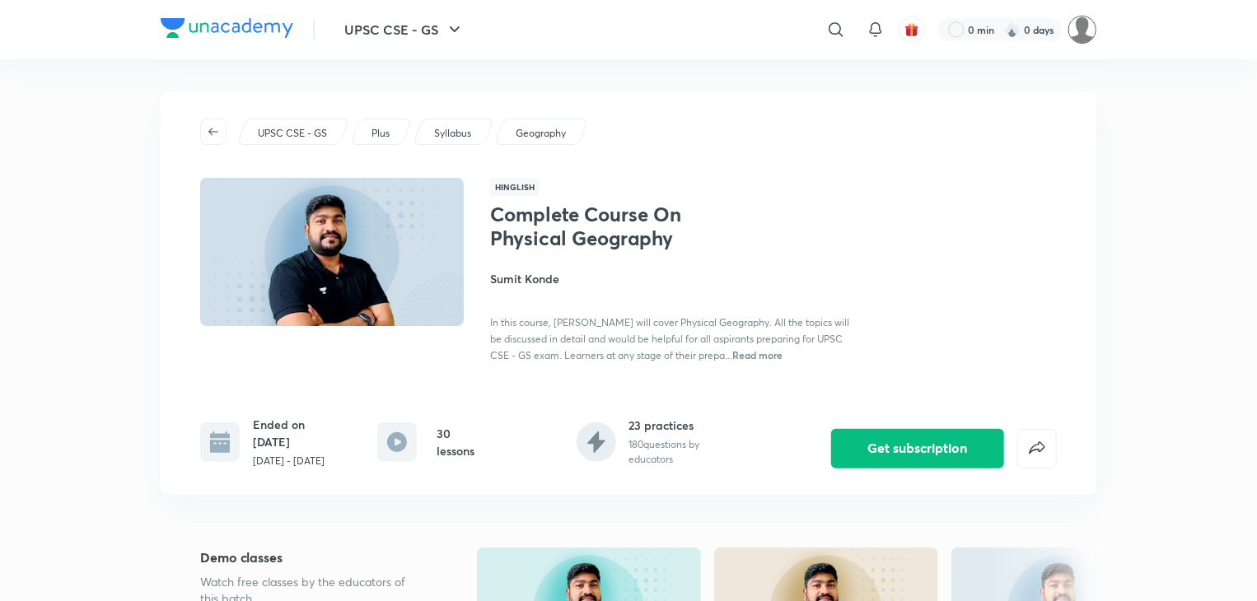
click at [1086, 21] on img at bounding box center [1083, 30] width 28 height 28
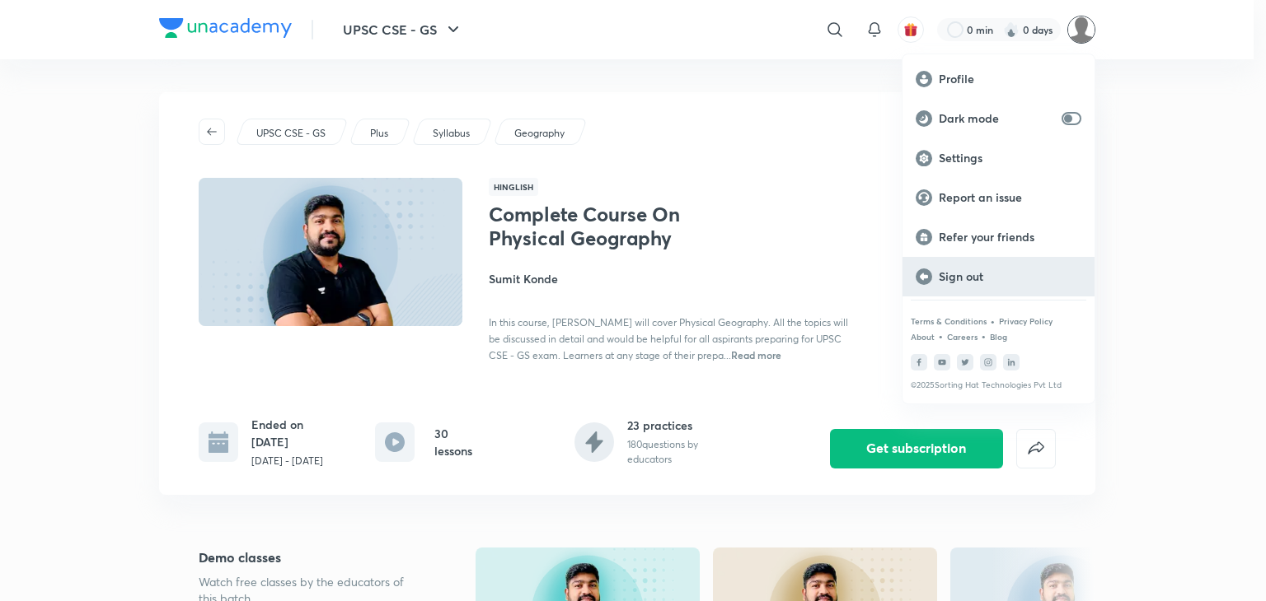
click at [966, 269] on p "Sign out" at bounding box center [1009, 276] width 143 height 15
